Goal: Book appointment/travel/reservation

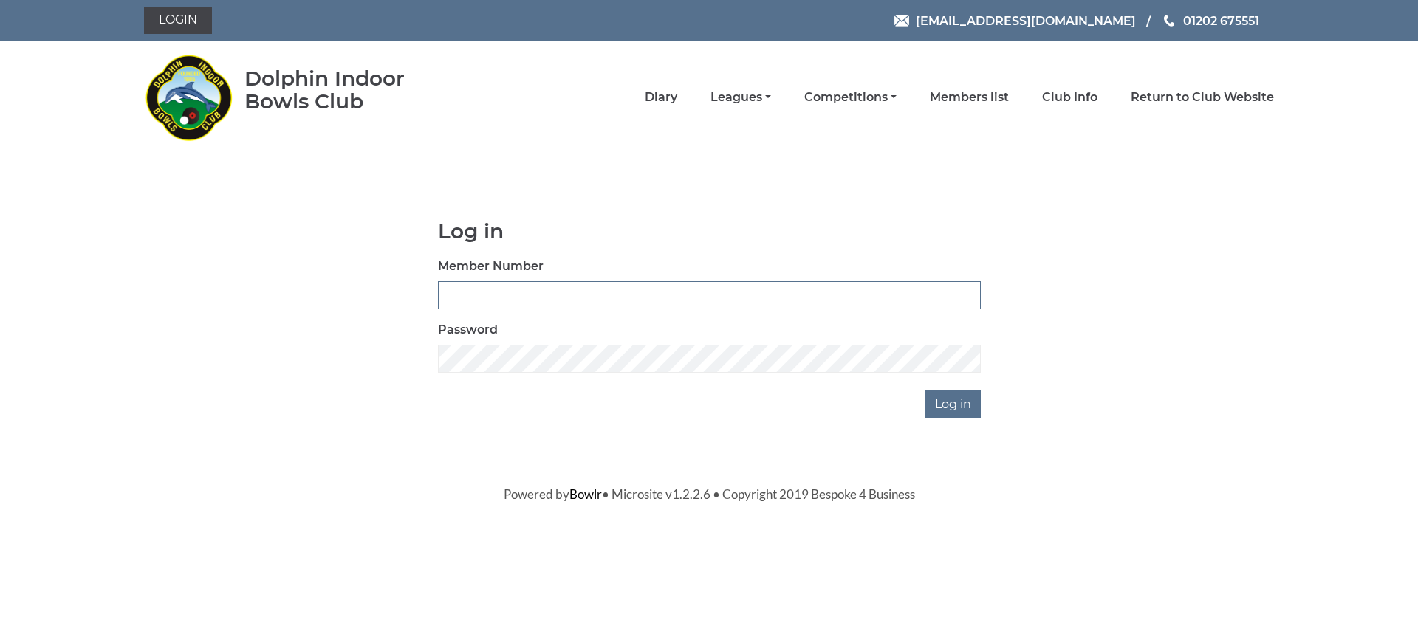
type input "3302"
click at [951, 401] on input "Log in" at bounding box center [952, 405] width 55 height 28
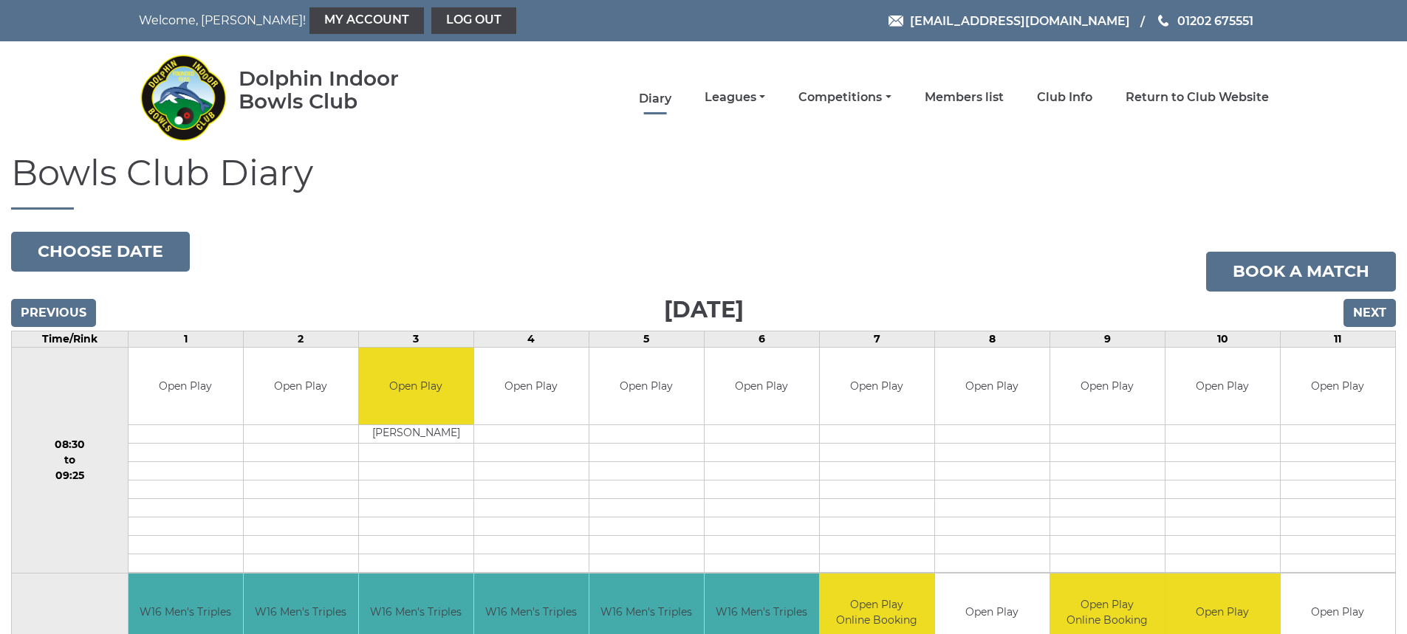
click at [654, 100] on link "Diary" at bounding box center [655, 99] width 32 height 16
click at [1244, 276] on link "Book a match" at bounding box center [1301, 272] width 190 height 40
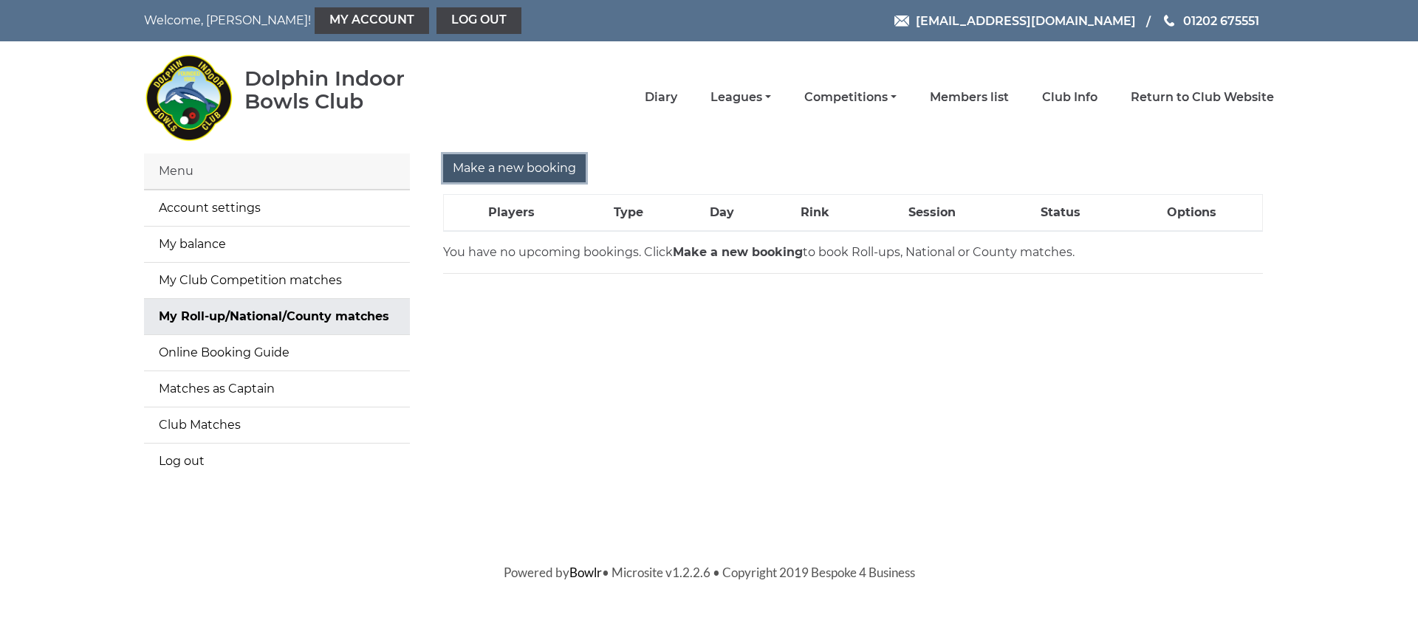
click at [541, 169] on input "Make a new booking" at bounding box center [514, 168] width 143 height 28
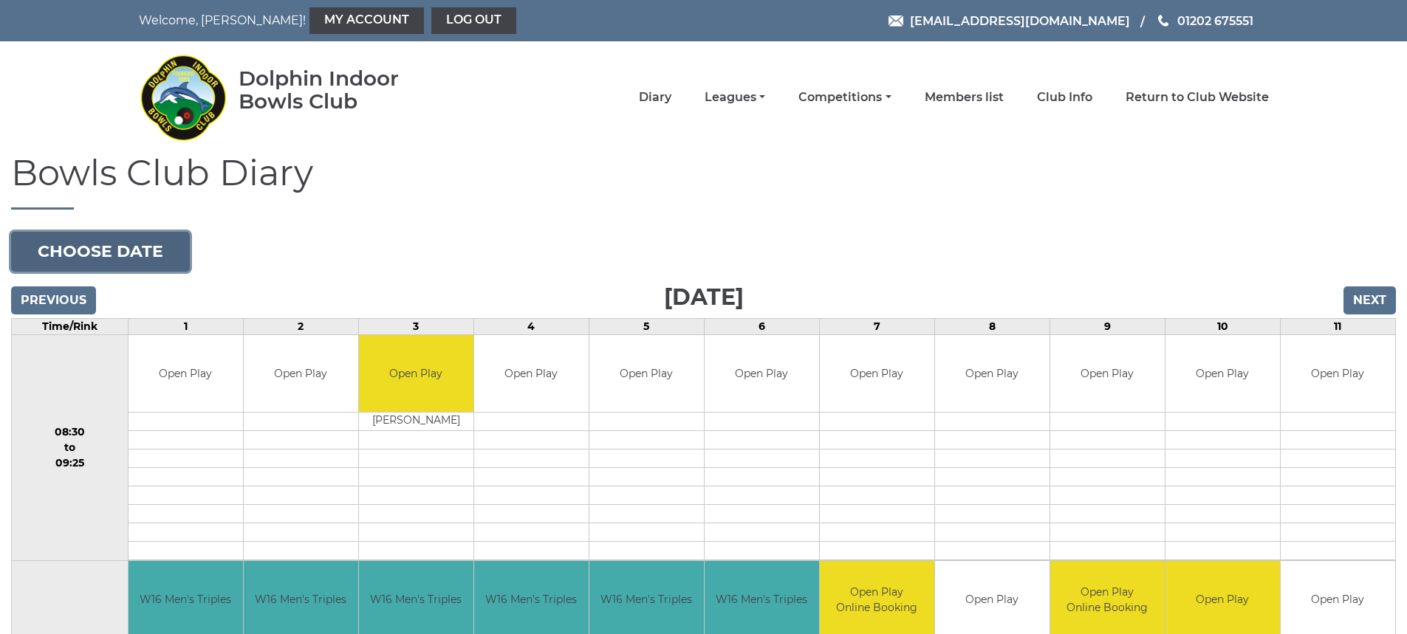
click at [89, 247] on button "Choose date" at bounding box center [100, 252] width 179 height 40
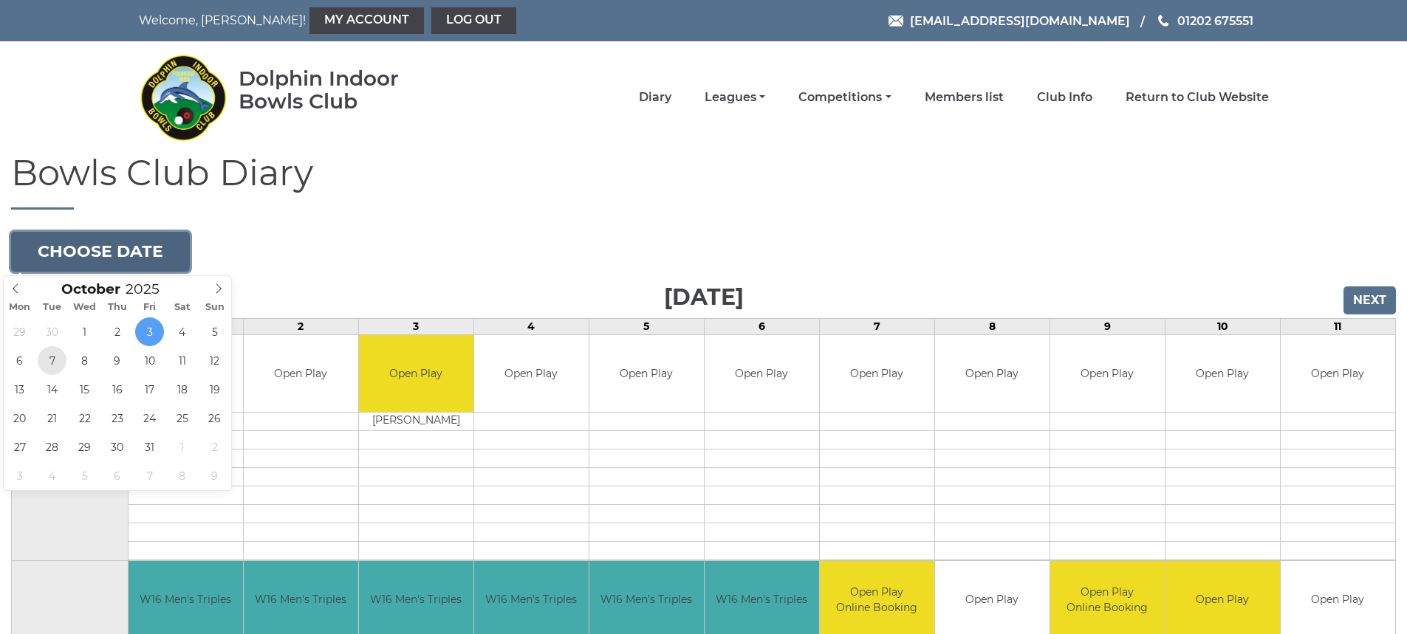
type input "[DATE]"
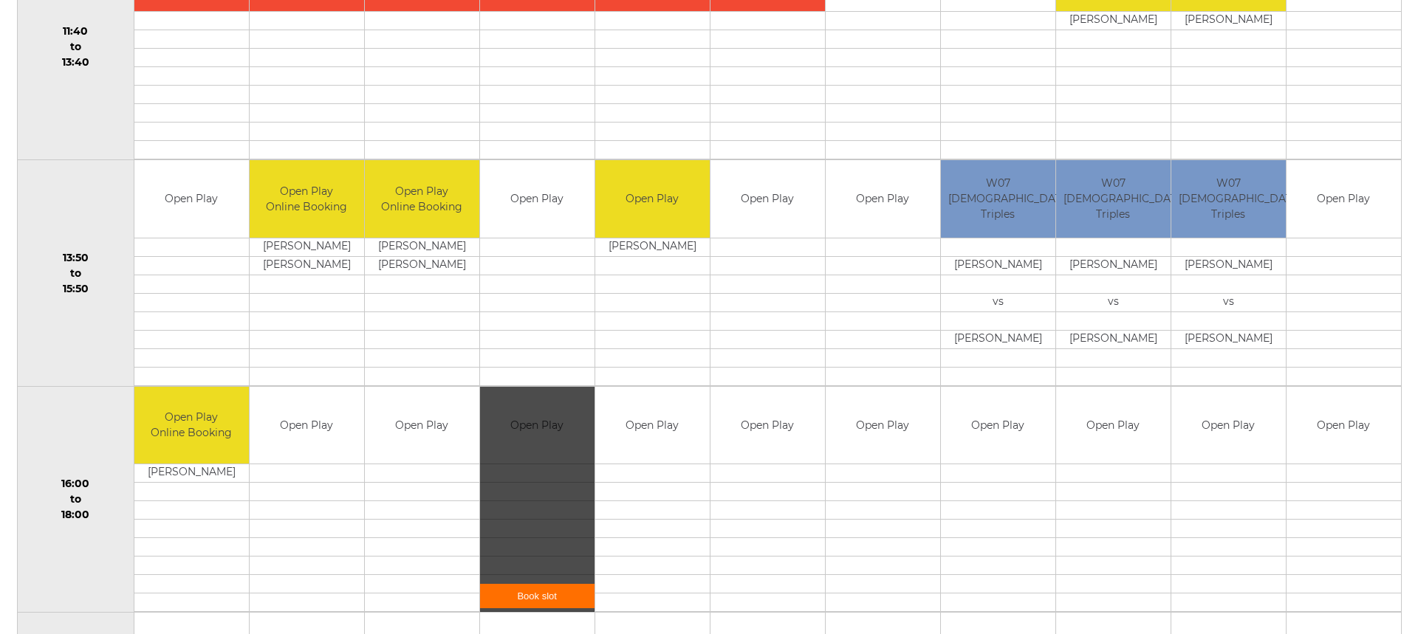
scroll to position [886, 0]
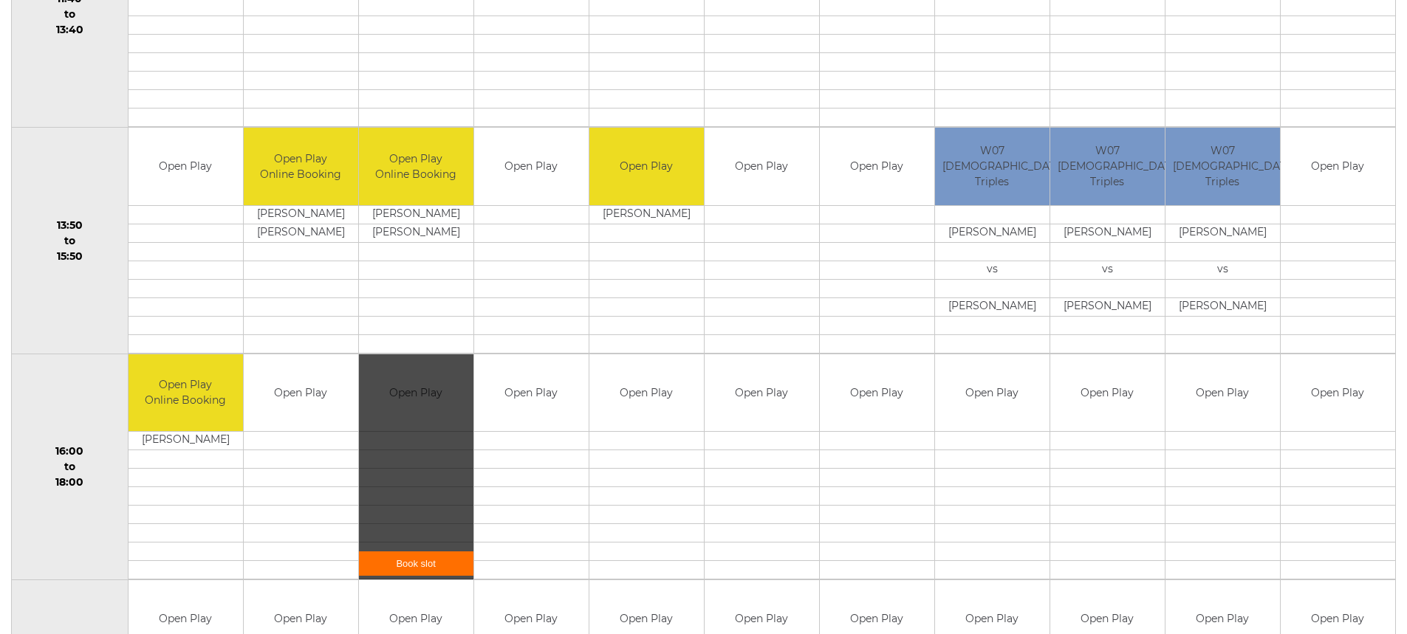
click at [408, 426] on div "Book slot" at bounding box center [416, 468] width 114 height 226
click at [400, 562] on link "Book slot" at bounding box center [416, 564] width 114 height 24
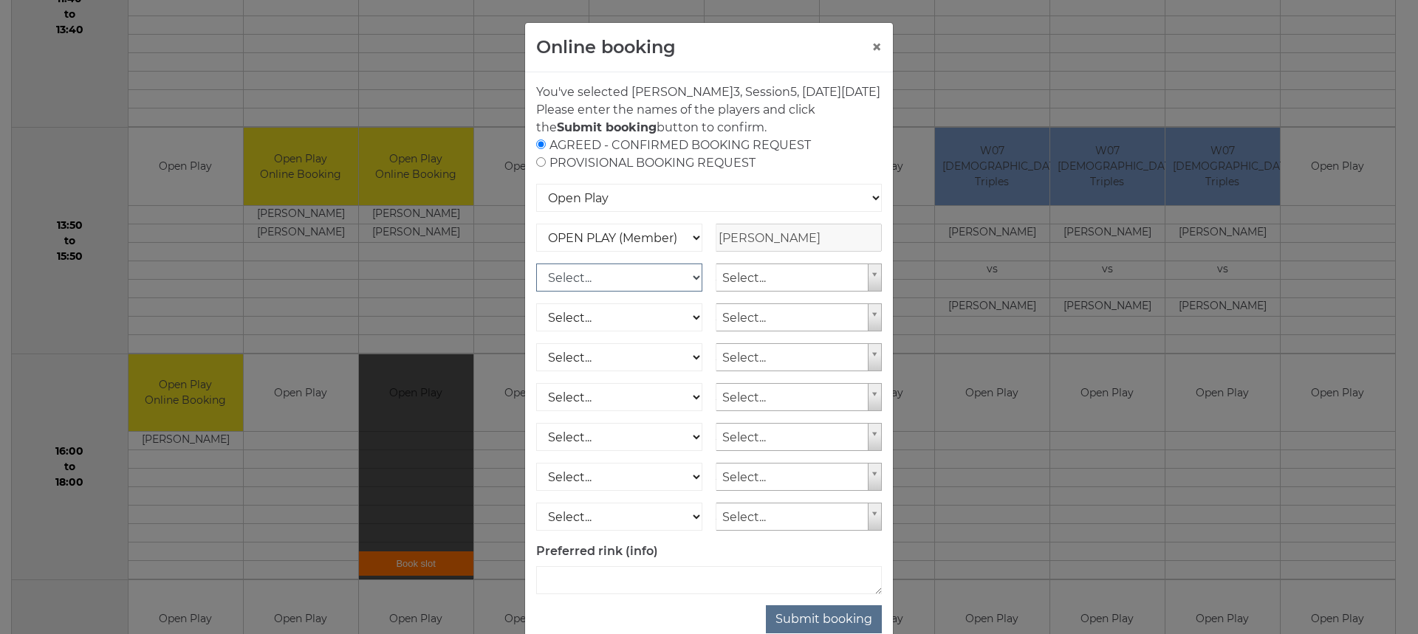
click at [690, 292] on select "Select... OPEN PLAY (Member) OPEN PLAY (Visitor) SPOONS (Member) SPOONS (Visito…" at bounding box center [619, 278] width 166 height 28
select select "1_12"
click at [536, 281] on select "Select... OPEN PLAY (Member) OPEN PLAY (Visitor) SPOONS (Member) SPOONS (Visito…" at bounding box center [619, 278] width 166 height 28
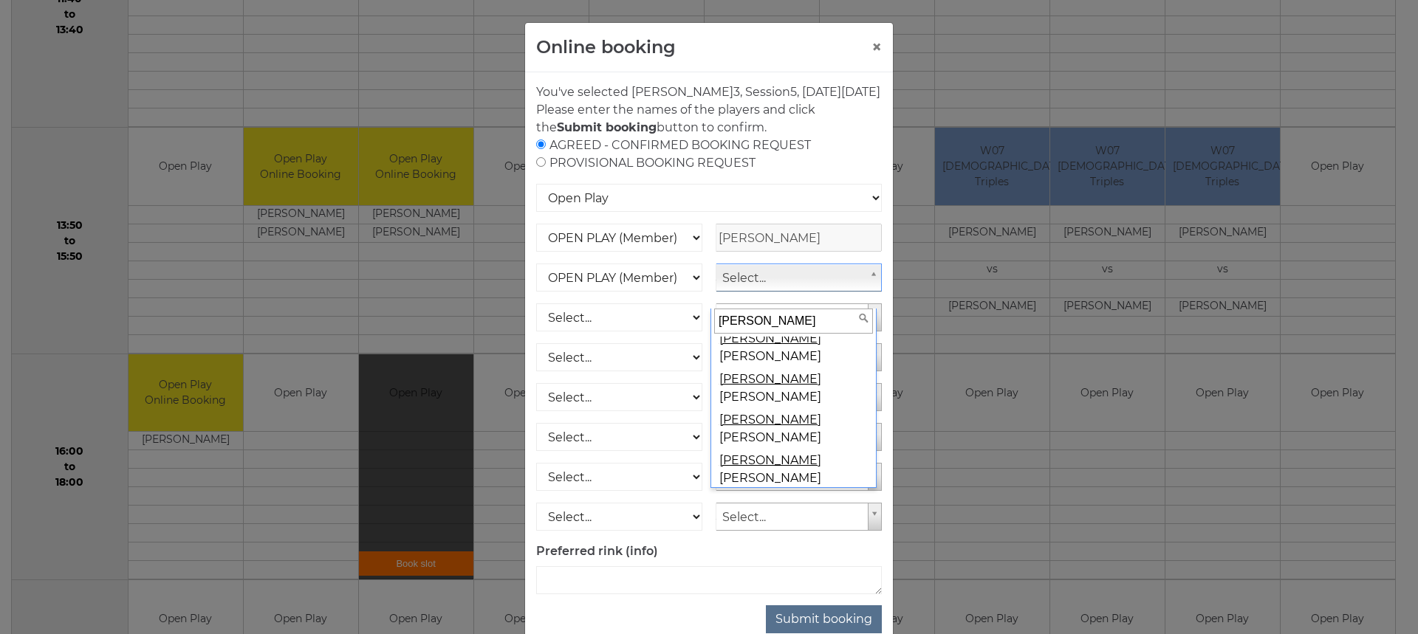
scroll to position [148, 0]
type input "[PERSON_NAME]"
select select "1311"
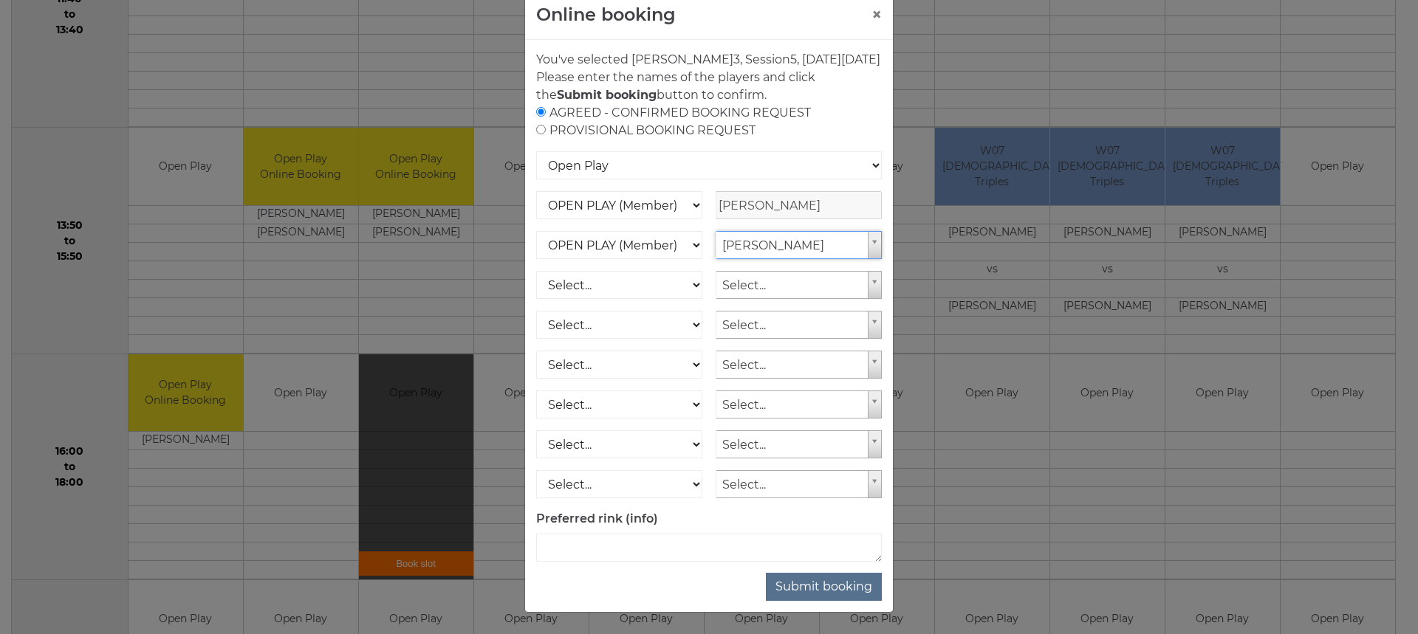
scroll to position [51, 0]
click at [812, 577] on button "Submit booking" at bounding box center [824, 586] width 116 height 28
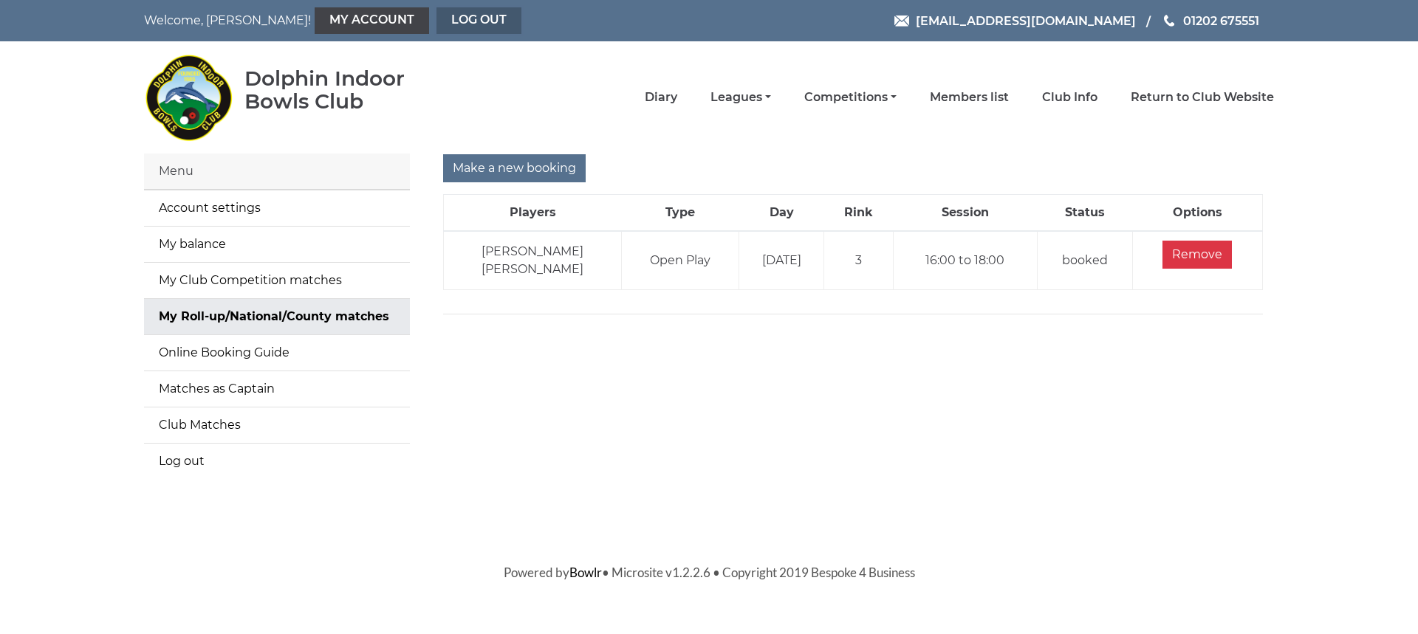
click at [437, 16] on link "Log out" at bounding box center [479, 20] width 85 height 27
